Goal: Browse casually

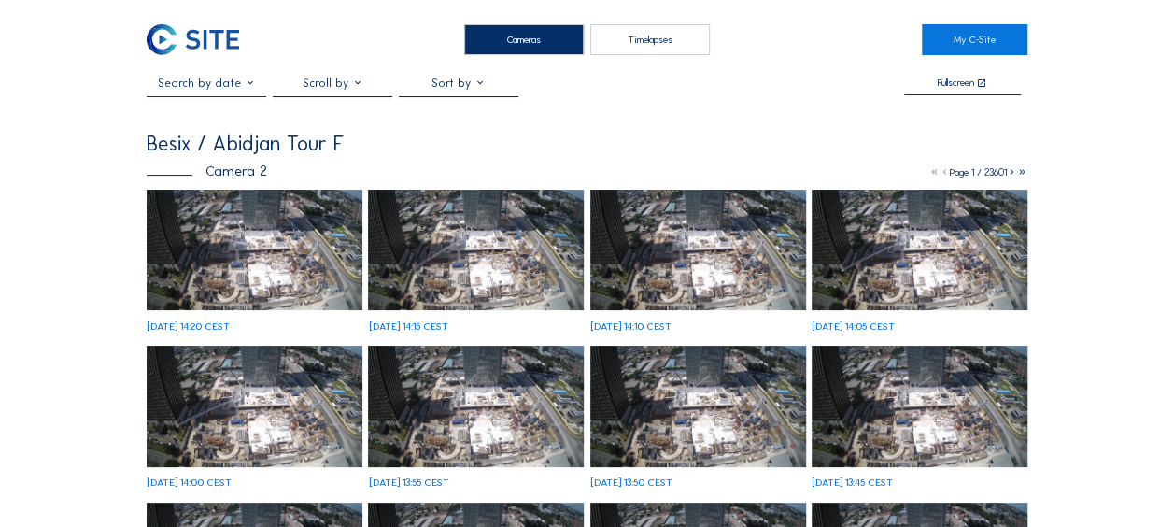
click at [240, 253] on img at bounding box center [255, 250] width 216 height 121
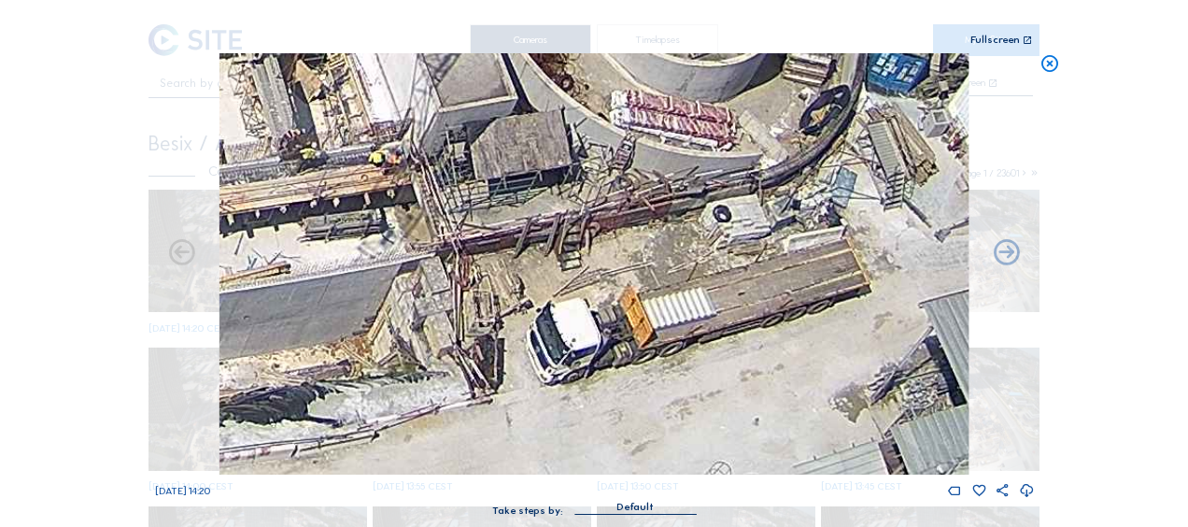
drag, startPoint x: 742, startPoint y: 424, endPoint x: 682, endPoint y: 207, distance: 224.9
click at [683, 197] on img at bounding box center [593, 263] width 749 height 421
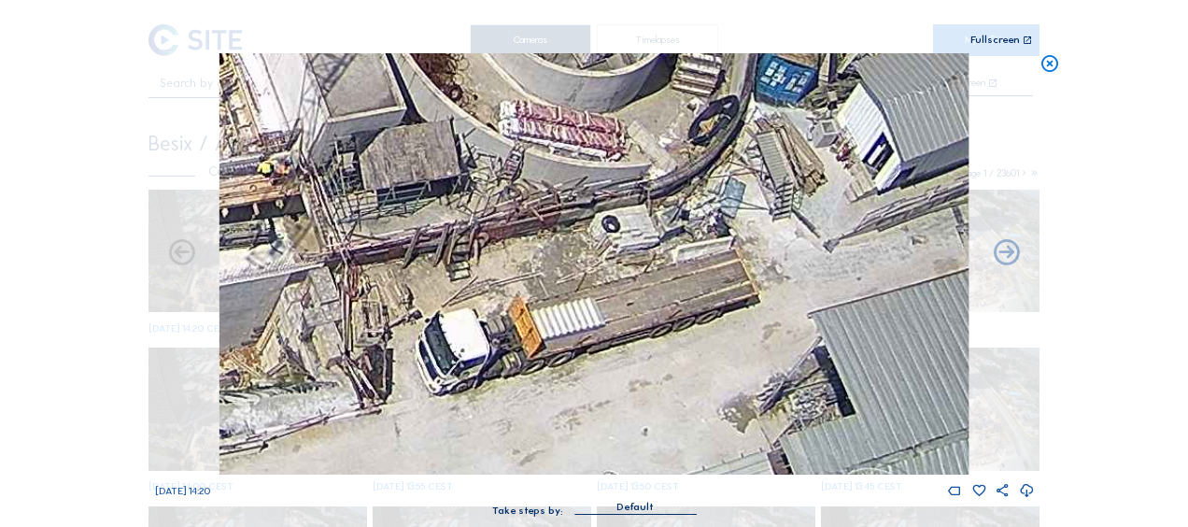
drag, startPoint x: 704, startPoint y: 347, endPoint x: 607, endPoint y: 355, distance: 97.4
click at [607, 355] on img at bounding box center [593, 263] width 749 height 421
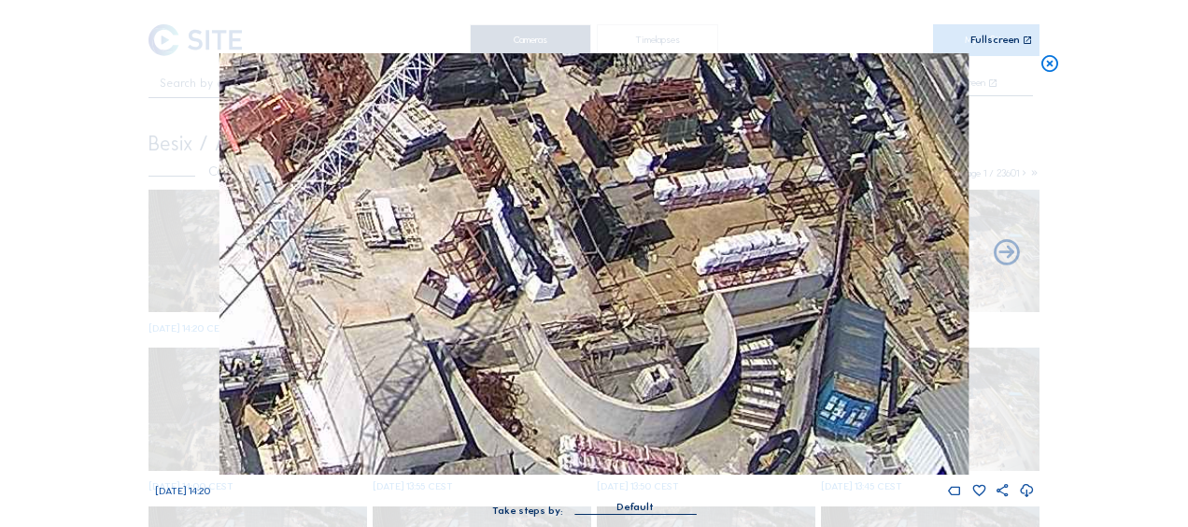
drag, startPoint x: 559, startPoint y: 108, endPoint x: 624, endPoint y: 432, distance: 330.3
click at [624, 432] on img at bounding box center [593, 263] width 749 height 421
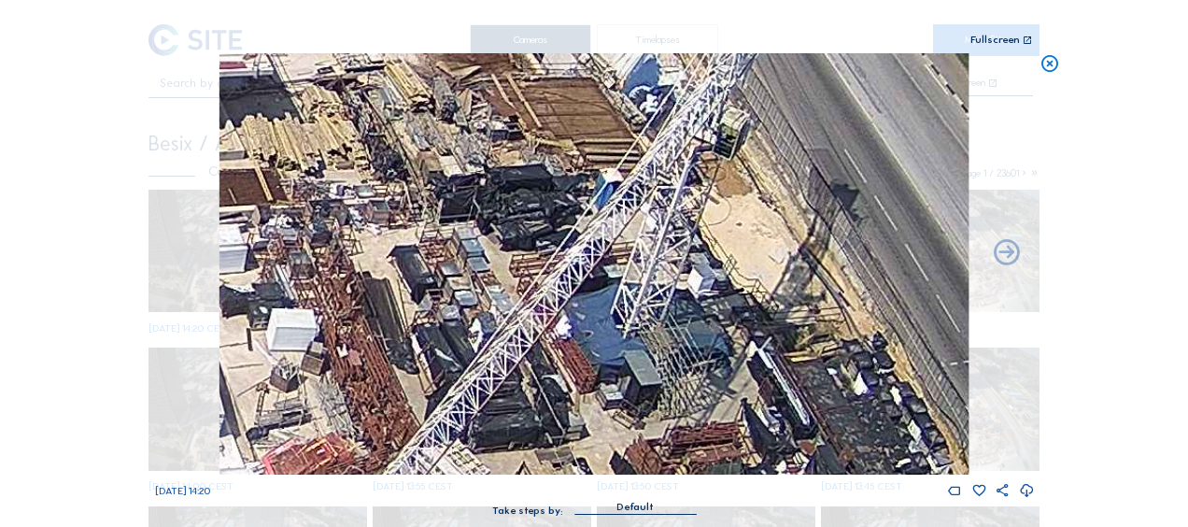
drag, startPoint x: 566, startPoint y: 94, endPoint x: 604, endPoint y: 414, distance: 321.6
click at [604, 414] on img at bounding box center [593, 263] width 749 height 421
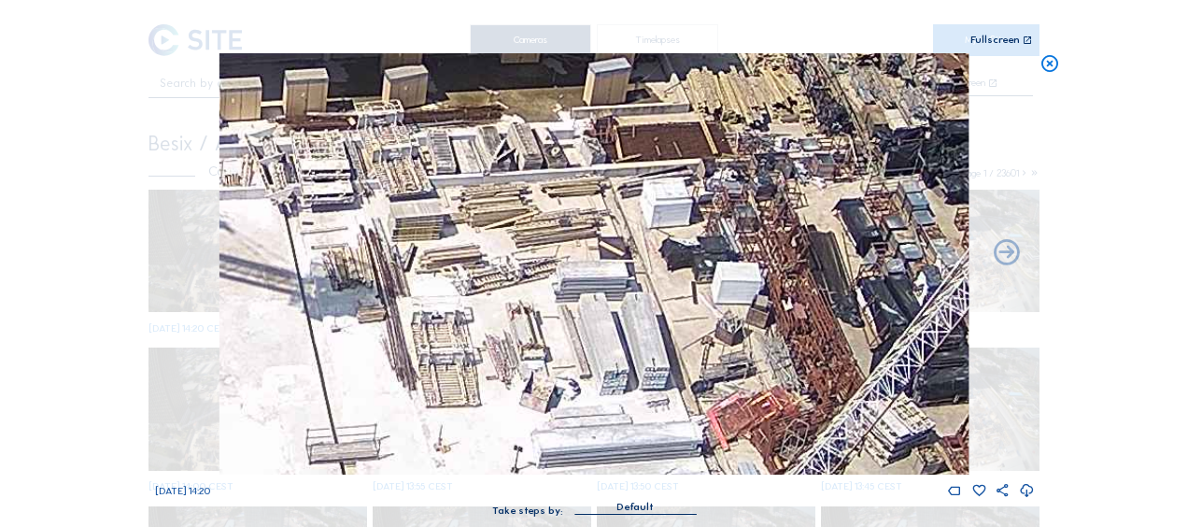
drag, startPoint x: 784, startPoint y: 344, endPoint x: 899, endPoint y: 323, distance: 116.7
click at [899, 323] on img at bounding box center [593, 263] width 749 height 421
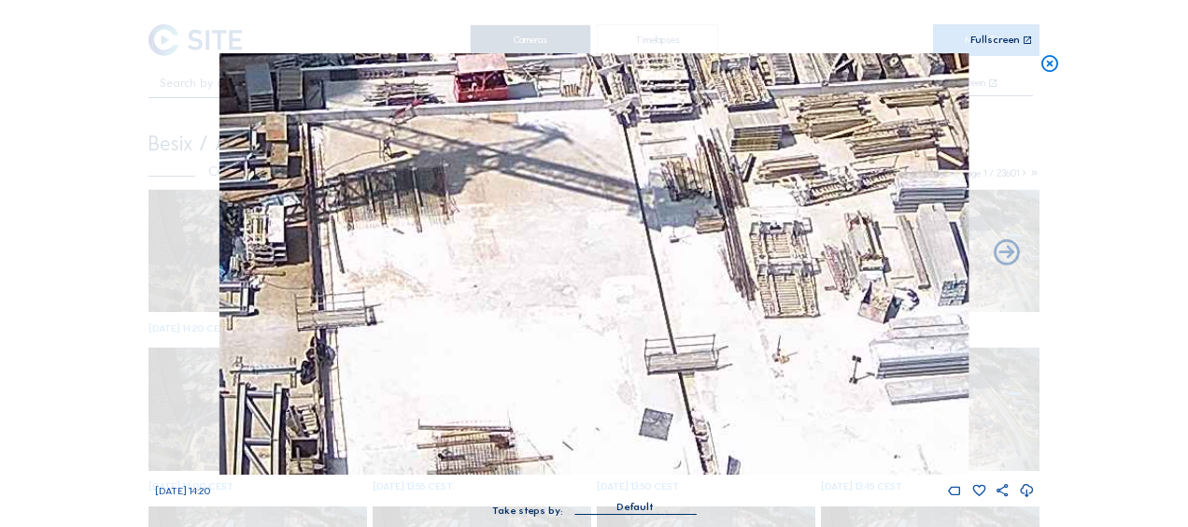
drag, startPoint x: 513, startPoint y: 299, endPoint x: 904, endPoint y: 181, distance: 407.6
click at [904, 181] on img at bounding box center [593, 263] width 749 height 421
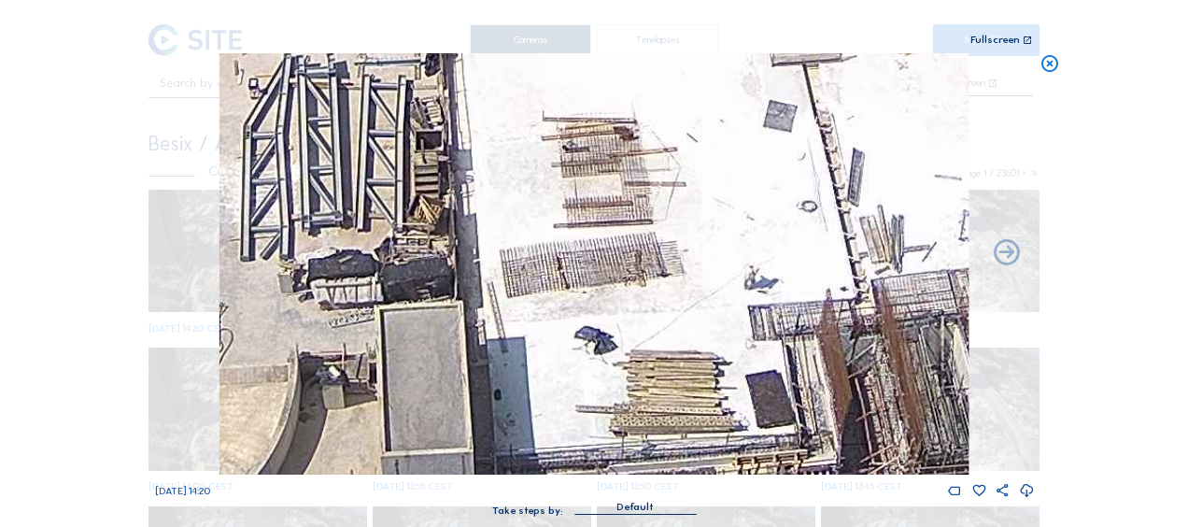
drag, startPoint x: 574, startPoint y: 338, endPoint x: 646, endPoint y: 58, distance: 289.2
click at [646, 58] on img at bounding box center [593, 263] width 749 height 421
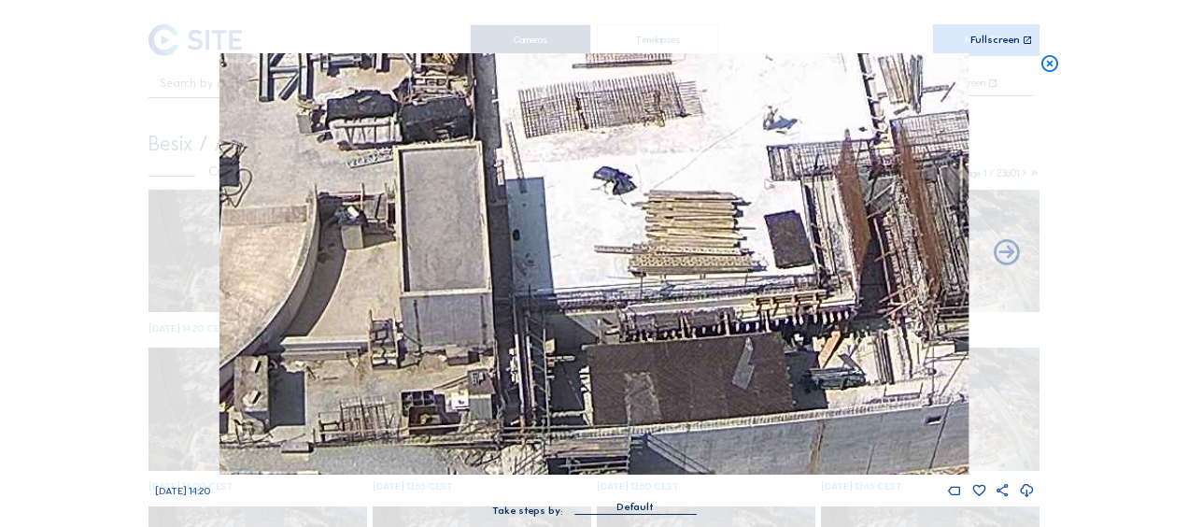
drag, startPoint x: 532, startPoint y: 373, endPoint x: 597, endPoint y: 166, distance: 217.0
click at [601, 118] on img at bounding box center [593, 263] width 749 height 421
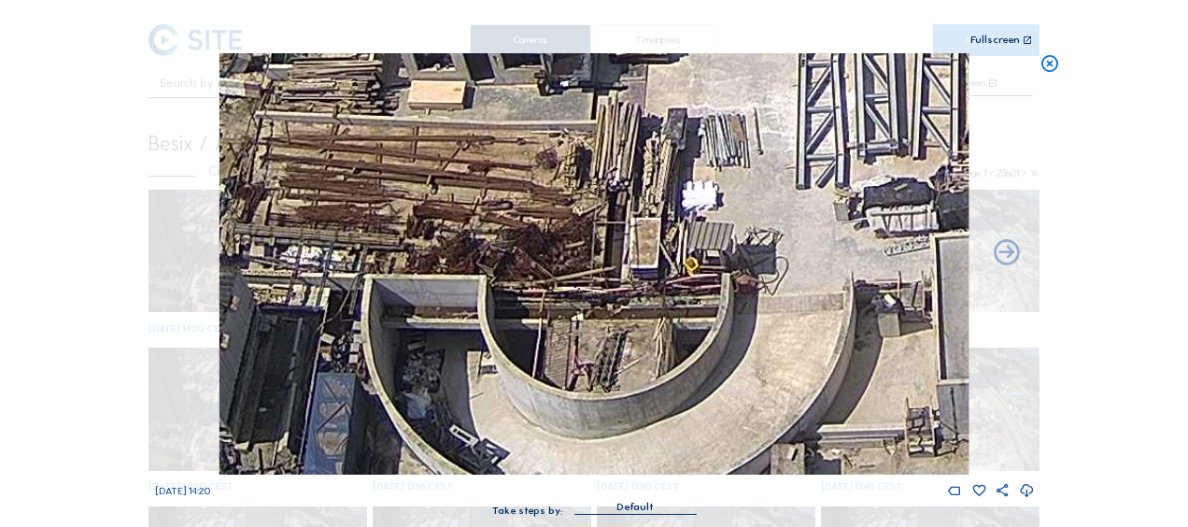
drag, startPoint x: 285, startPoint y: 181, endPoint x: 770, endPoint y: 353, distance: 515.0
click at [770, 353] on img at bounding box center [593, 263] width 749 height 421
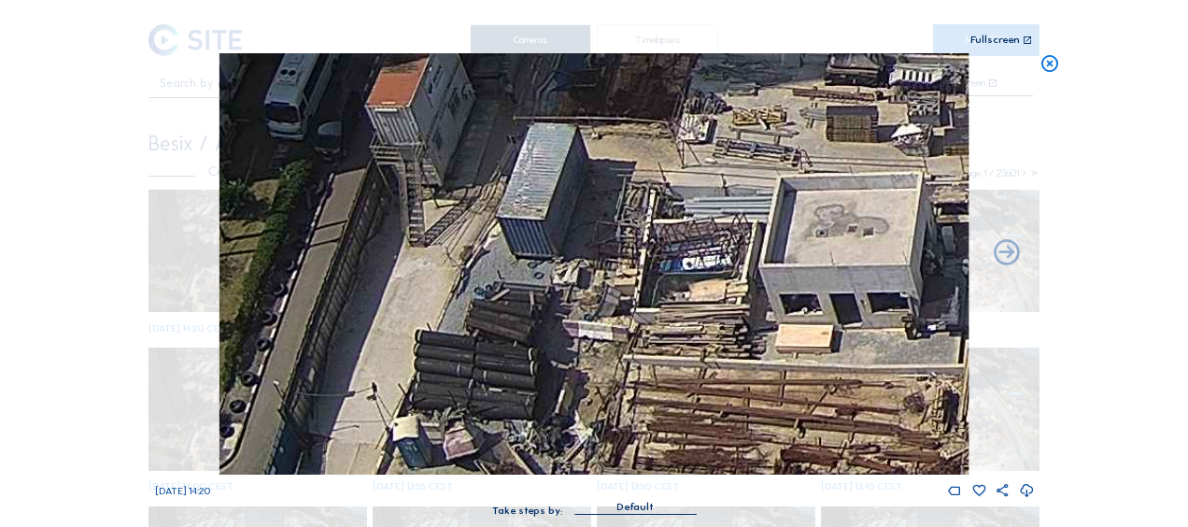
drag, startPoint x: 411, startPoint y: 212, endPoint x: 779, endPoint y: 457, distance: 441.8
click at [779, 457] on img at bounding box center [593, 263] width 749 height 421
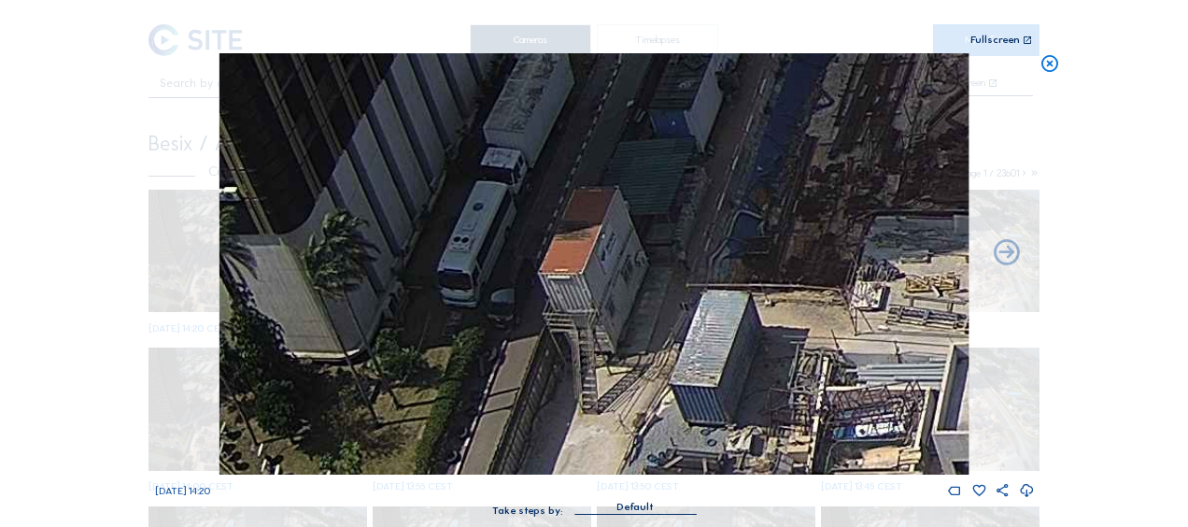
drag, startPoint x: 667, startPoint y: 307, endPoint x: 812, endPoint y: 465, distance: 214.7
click at [812, 464] on img at bounding box center [593, 263] width 749 height 421
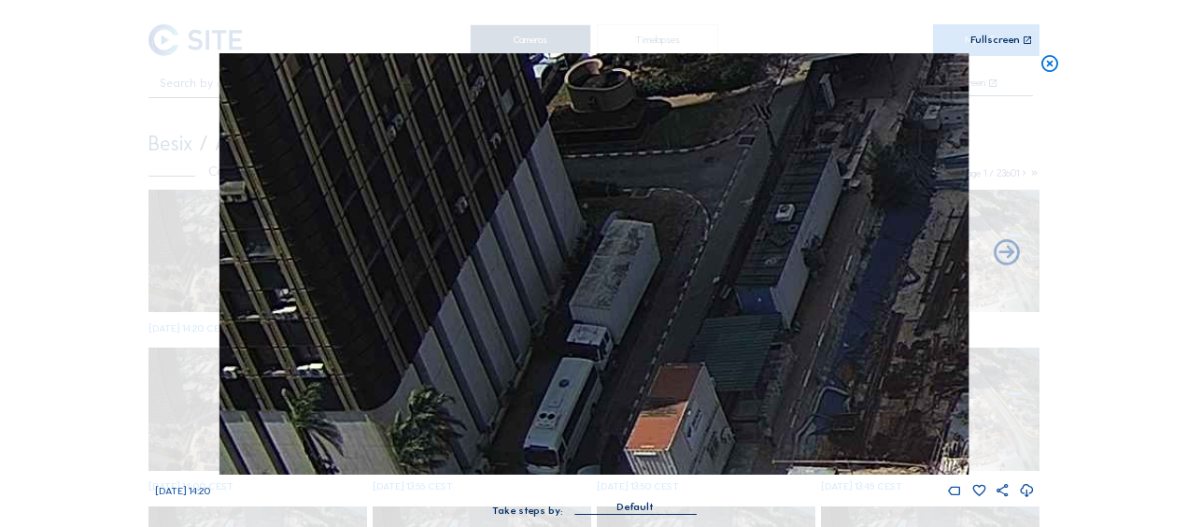
drag, startPoint x: 738, startPoint y: 405, endPoint x: 754, endPoint y: 477, distance: 73.8
click at [754, 477] on div "[DATE] 14:20" at bounding box center [594, 275] width 879 height 445
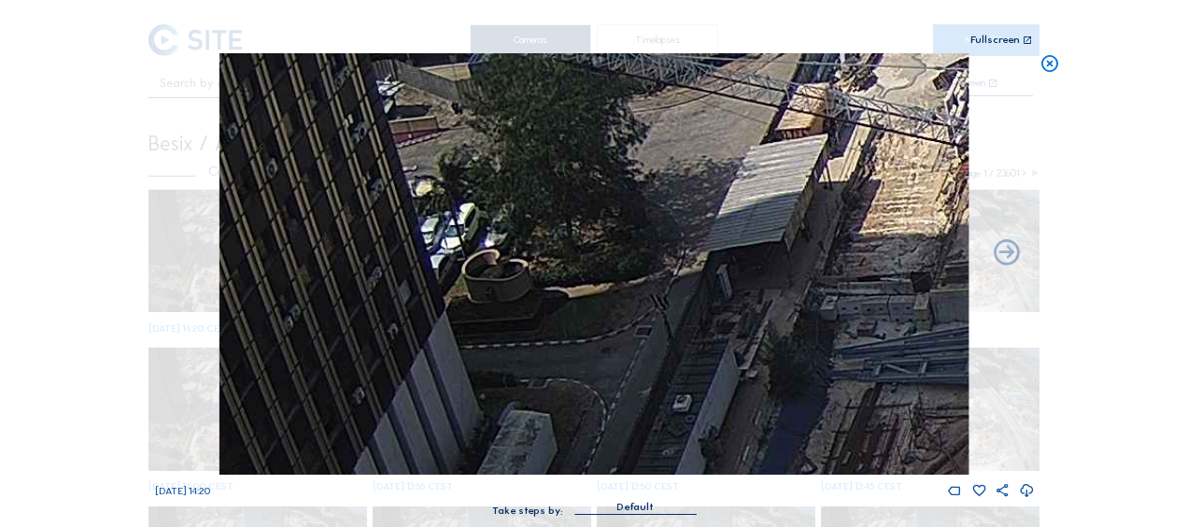
drag, startPoint x: 819, startPoint y: 246, endPoint x: 737, endPoint y: 379, distance: 156.0
click at [747, 401] on img at bounding box center [593, 263] width 749 height 421
